Goal: Task Accomplishment & Management: Complete application form

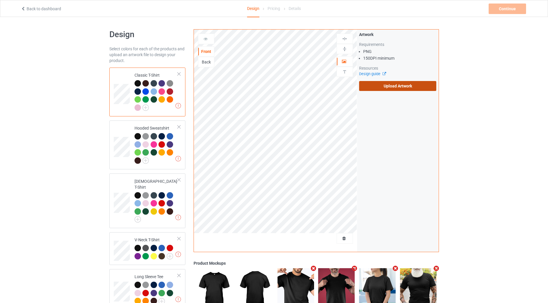
click at [369, 82] on label "Upload Artwork" at bounding box center [398, 86] width 78 height 10
click at [0, 0] on input "Upload Artwork" at bounding box center [0, 0] width 0 height 0
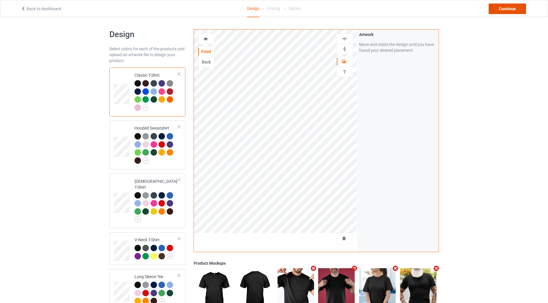
click at [506, 9] on div "Continue" at bounding box center [507, 9] width 37 height 11
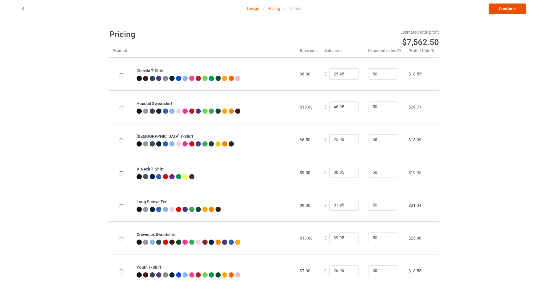
click at [506, 9] on link "Continue" at bounding box center [507, 9] width 37 height 11
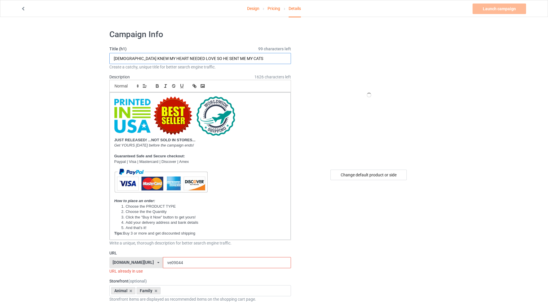
drag, startPoint x: 235, startPoint y: 59, endPoint x: 74, endPoint y: 70, distance: 162.1
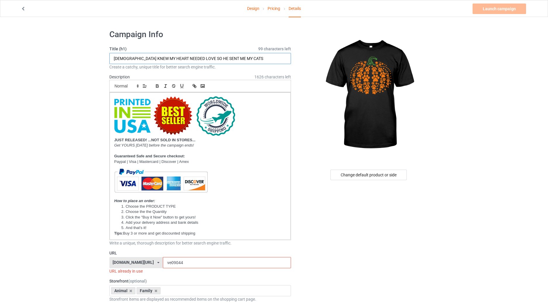
paste input "Paw pumpkin"
type input "Paw pumpkin"
drag, startPoint x: 302, startPoint y: 96, endPoint x: 321, endPoint y: 122, distance: 31.8
click at [302, 96] on div at bounding box center [369, 95] width 140 height 132
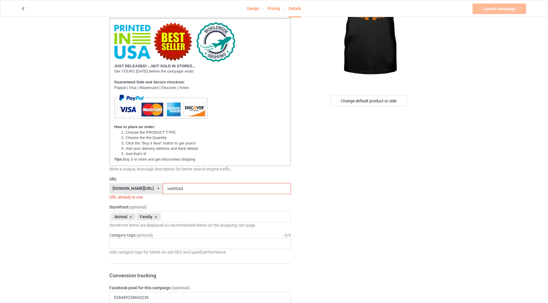
scroll to position [205, 0]
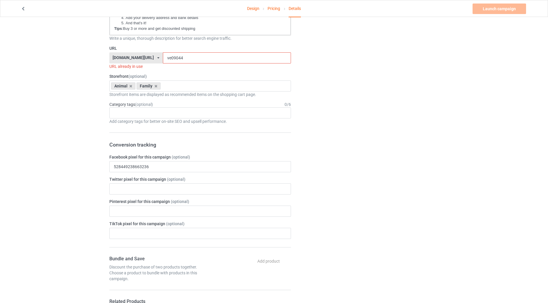
drag, startPoint x: 170, startPoint y: 58, endPoint x: 163, endPoint y: 58, distance: 7.0
click at [163, 58] on input "ve09044" at bounding box center [227, 57] width 128 height 11
drag, startPoint x: 171, startPoint y: 59, endPoint x: 165, endPoint y: 61, distance: 6.6
click at [165, 61] on input "ve090411" at bounding box center [227, 57] width 128 height 11
click at [171, 58] on input "ve090411" at bounding box center [227, 57] width 128 height 11
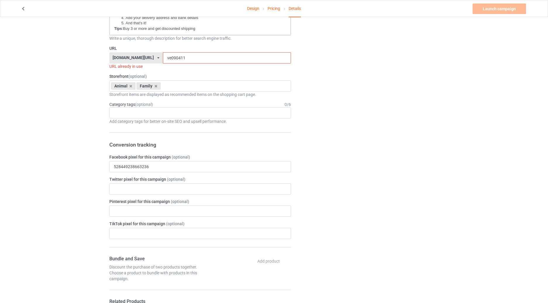
drag, startPoint x: 168, startPoint y: 58, endPoint x: 164, endPoint y: 59, distance: 3.8
click at [164, 59] on input "ve090411" at bounding box center [227, 57] width 128 height 11
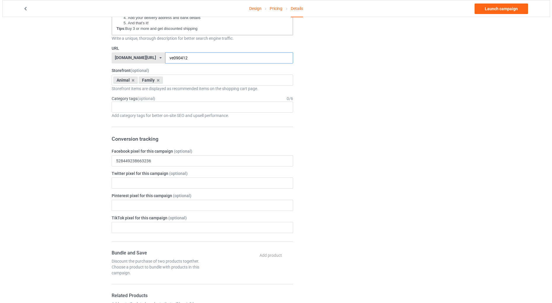
scroll to position [0, 0]
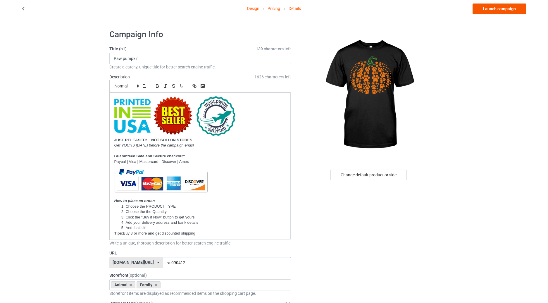
type input "ve090412"
click at [488, 7] on link "Launch campaign" at bounding box center [500, 9] width 54 height 11
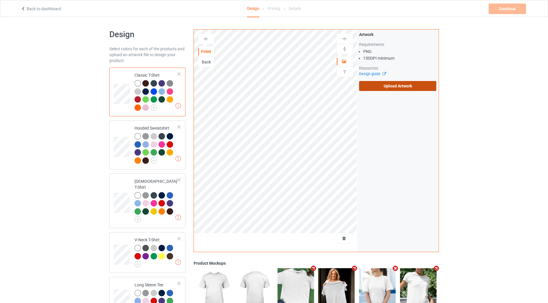
click at [389, 89] on label "Upload Artwork" at bounding box center [398, 86] width 78 height 10
click at [0, 0] on input "Upload Artwork" at bounding box center [0, 0] width 0 height 0
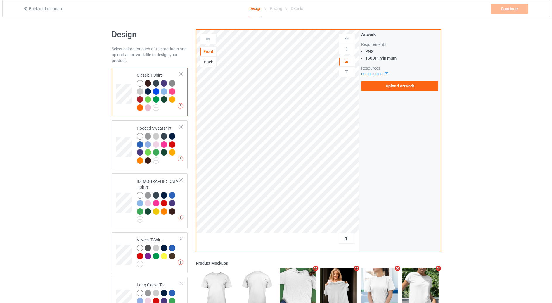
scroll to position [157, 0]
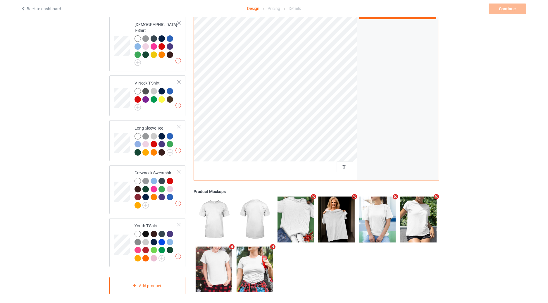
click at [396, 194] on icon "Remove mockup" at bounding box center [395, 197] width 7 height 6
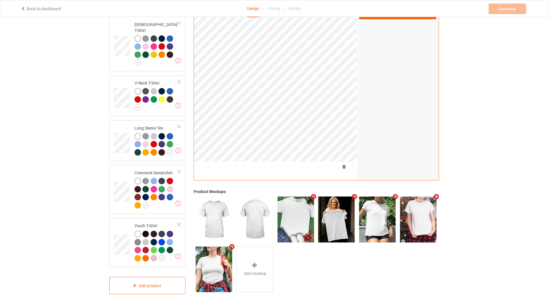
click at [394, 195] on icon "Remove mockup" at bounding box center [395, 197] width 7 height 6
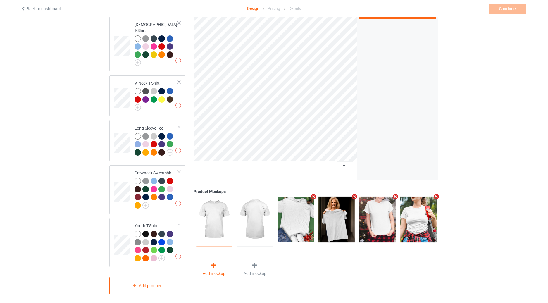
click at [207, 263] on div "Add mockup" at bounding box center [214, 269] width 37 height 46
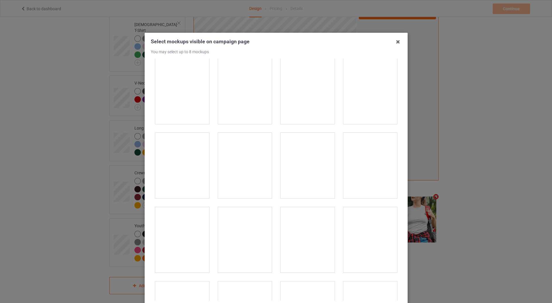
scroll to position [137, 0]
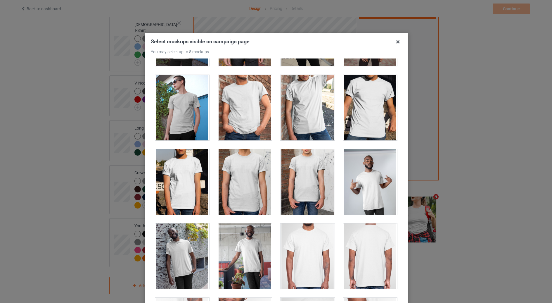
click at [238, 110] on div at bounding box center [245, 108] width 54 height 66
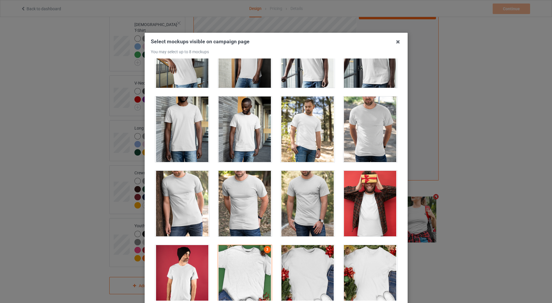
scroll to position [614, 0]
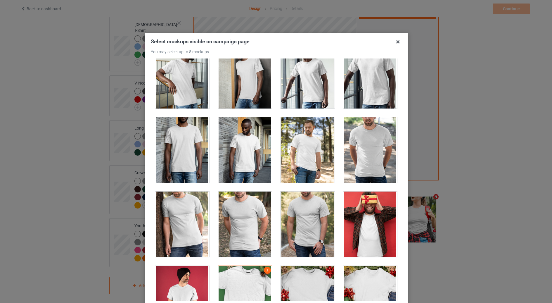
click at [367, 140] on div at bounding box center [370, 150] width 54 height 66
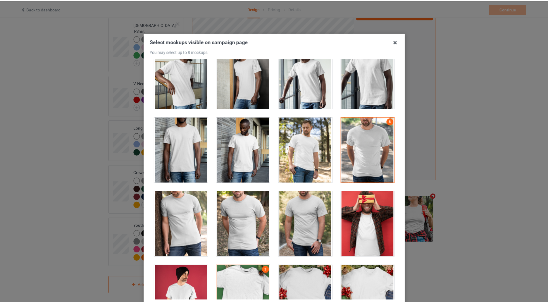
scroll to position [57, 0]
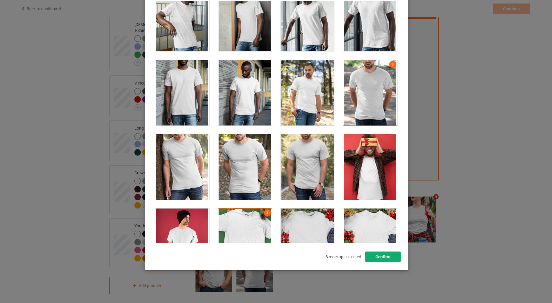
click at [387, 255] on button "Confirm" at bounding box center [382, 257] width 35 height 11
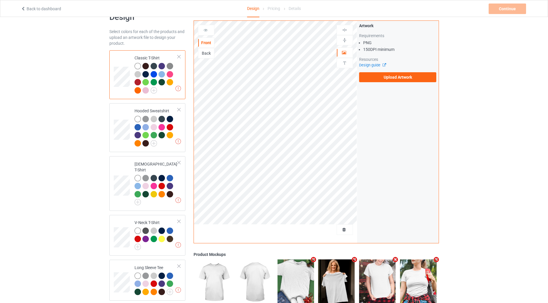
scroll to position [0, 0]
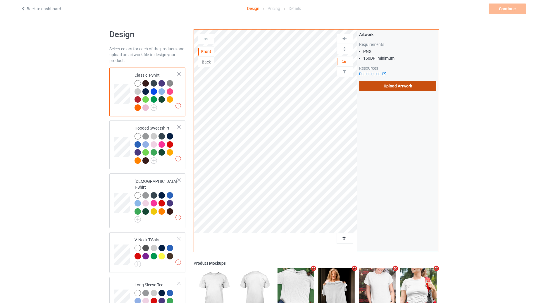
click at [396, 85] on label "Upload Artwork" at bounding box center [398, 86] width 78 height 10
click at [0, 0] on input "Upload Artwork" at bounding box center [0, 0] width 0 height 0
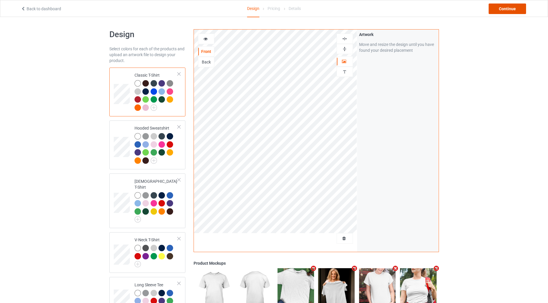
click at [509, 9] on div "Continue" at bounding box center [507, 9] width 37 height 11
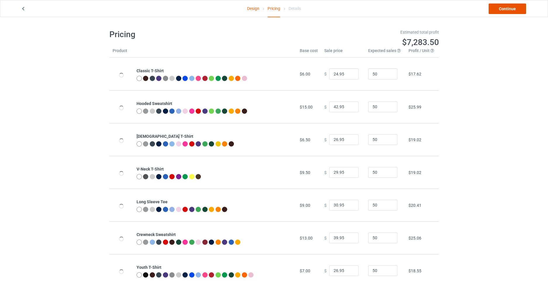
click at [509, 9] on link "Continue" at bounding box center [507, 9] width 37 height 11
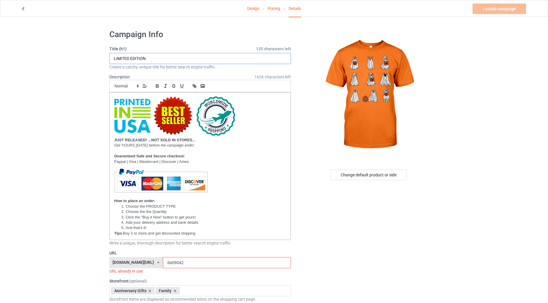
drag, startPoint x: 175, startPoint y: 60, endPoint x: 48, endPoint y: 61, distance: 126.3
paste input "Ghost Dog"
type input "Ghost Dog"
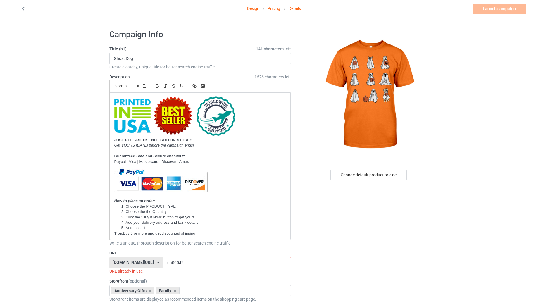
scroll to position [137, 0]
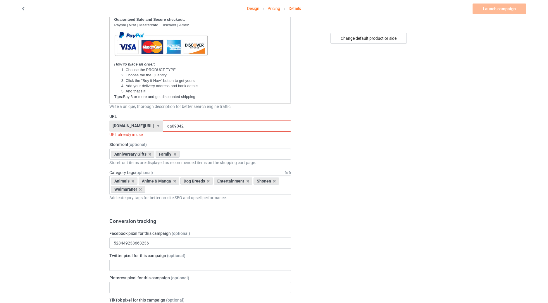
drag, startPoint x: 171, startPoint y: 128, endPoint x: 162, endPoint y: 129, distance: 8.2
click at [163, 129] on input "da09042" at bounding box center [227, 125] width 128 height 11
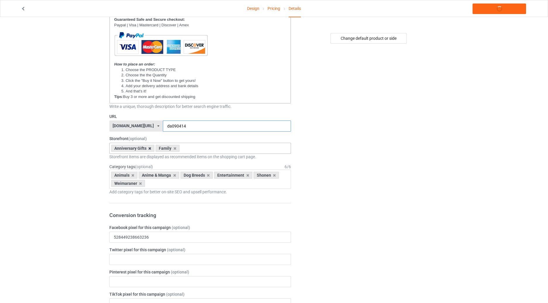
type input "da090414"
click at [149, 148] on icon at bounding box center [149, 149] width 3 height 4
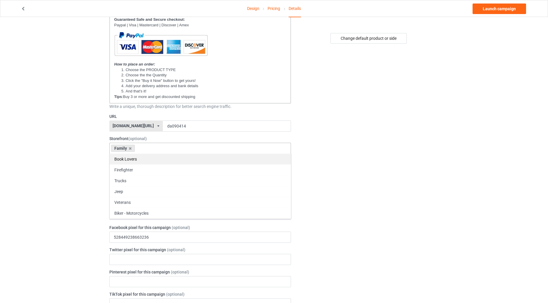
drag, startPoint x: 129, startPoint y: 148, endPoint x: 153, endPoint y: 154, distance: 24.3
click at [153, 151] on div "Family Book Lovers Firefighter Trucks Jeep Veterans Biker - Motorcycles Anniver…" at bounding box center [200, 148] width 182 height 11
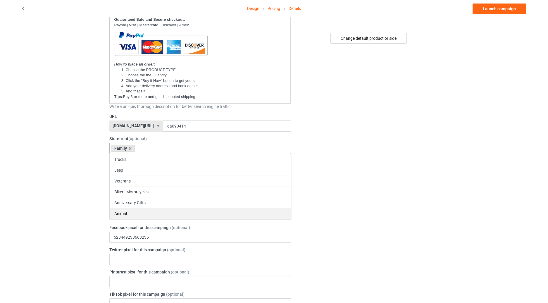
click at [127, 213] on div "Animal" at bounding box center [200, 213] width 181 height 11
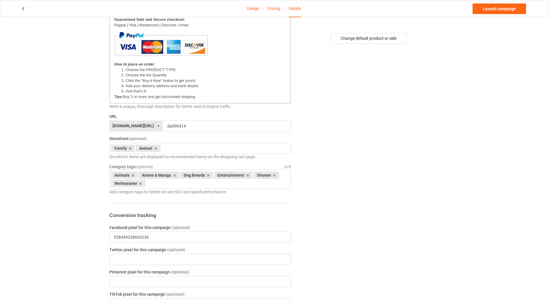
click at [386, 125] on div "Change default product or side" at bounding box center [369, 292] width 148 height 806
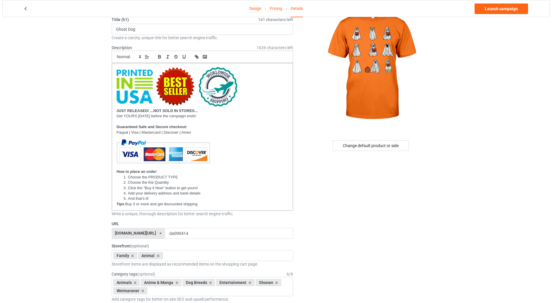
scroll to position [0, 0]
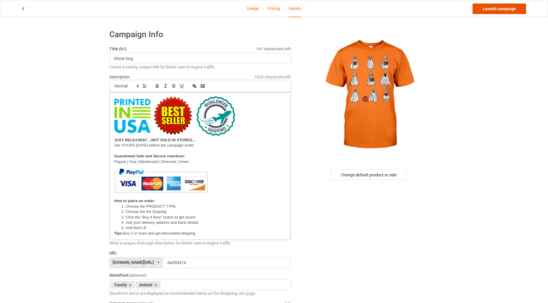
click at [494, 9] on link "Launch campaign" at bounding box center [500, 9] width 54 height 11
